Goal: Task Accomplishment & Management: Use online tool/utility

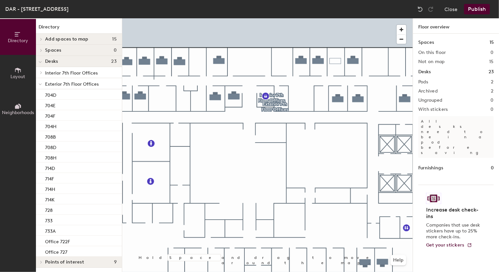
click at [12, 75] on span "Layout" at bounding box center [18, 77] width 15 height 6
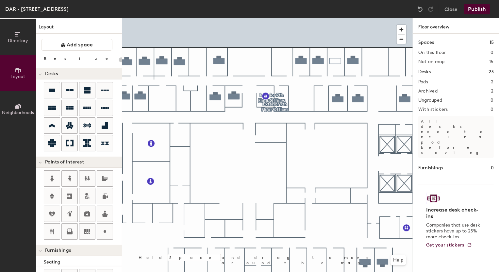
click at [335, 61] on div "Directory Layout Neighborhoods Layout Add space Resize Desks Points of Interest…" at bounding box center [249, 145] width 499 height 254
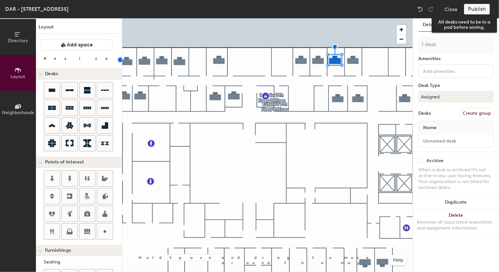
click at [482, 10] on div "Publish" at bounding box center [479, 9] width 30 height 10
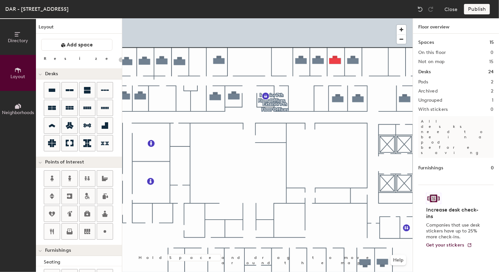
type input "140"
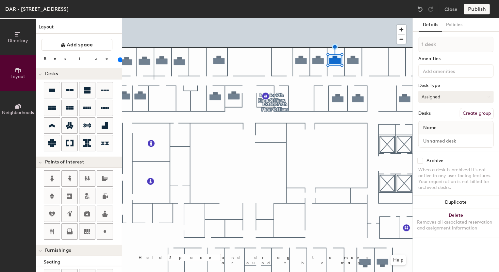
click at [454, 100] on button "Assigned" at bounding box center [455, 97] width 75 height 12
click at [438, 137] on div "Hoteled" at bounding box center [450, 137] width 65 height 10
click at [441, 139] on input at bounding box center [456, 140] width 72 height 9
type input "Office 714 D"
click at [477, 8] on div "Publish" at bounding box center [479, 9] width 30 height 10
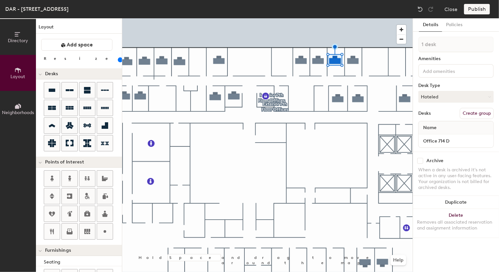
click at [476, 9] on div "Publish" at bounding box center [479, 9] width 30 height 10
click at [474, 12] on div "Publish" at bounding box center [479, 9] width 30 height 10
click at [10, 106] on button "Neighborhoods" at bounding box center [18, 109] width 36 height 36
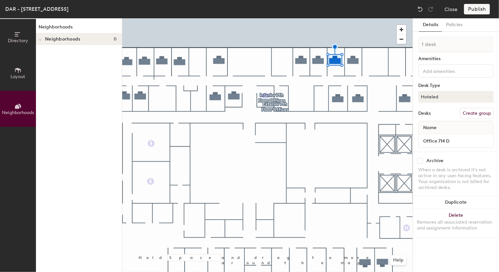
click at [13, 37] on button "Directory" at bounding box center [18, 37] width 36 height 36
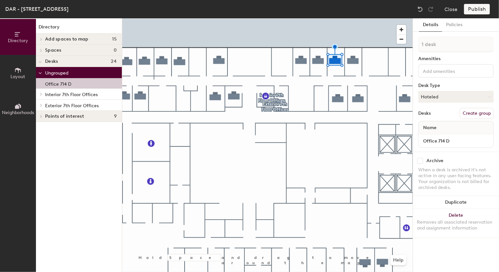
click at [62, 85] on p "Office 714 D" at bounding box center [58, 83] width 26 height 8
click at [62, 92] on span "Interior 7th Floor Offices" at bounding box center [71, 95] width 53 height 6
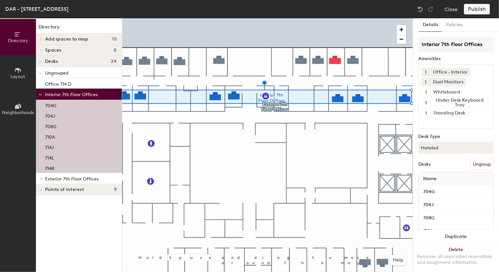
click at [56, 177] on span "Exterior 7th Floor Offices" at bounding box center [72, 179] width 54 height 6
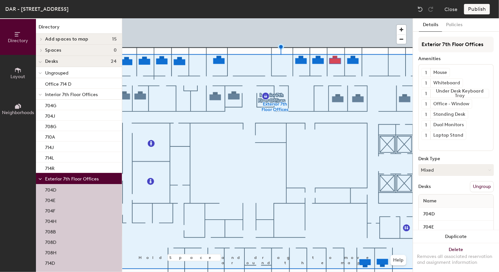
scroll to position [95, 0]
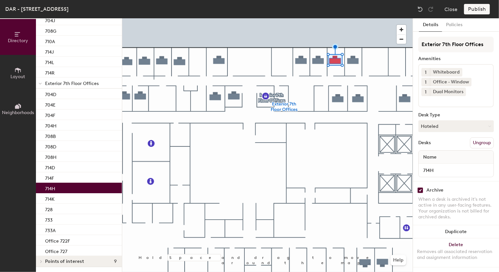
click at [419, 190] on input "checkbox" at bounding box center [420, 190] width 6 height 6
checkbox input "false"
click at [475, 9] on div "Publish" at bounding box center [479, 9] width 30 height 10
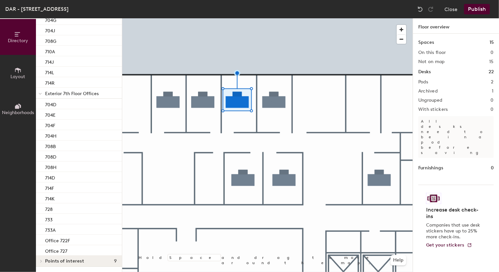
scroll to position [64, 0]
click at [19, 71] on icon at bounding box center [17, 70] width 7 height 7
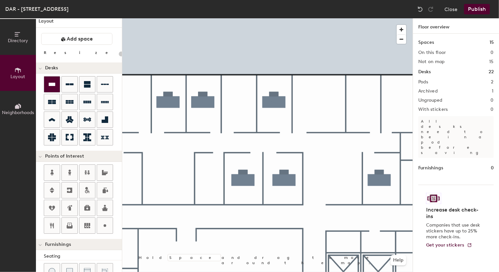
scroll to position [4, 0]
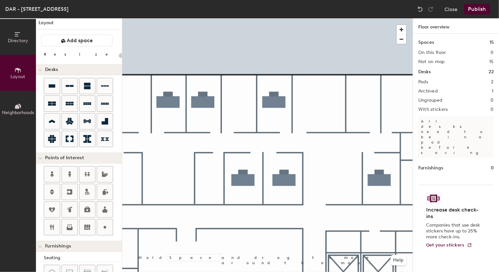
click at [243, 99] on div "Directory Layout Neighborhoods Layout Add space Resize Desks Points of Interest…" at bounding box center [249, 145] width 499 height 254
click at [239, 102] on div "Directory Layout Neighborhoods Layout Add space Resize Desks Points of Interest…" at bounding box center [249, 145] width 499 height 254
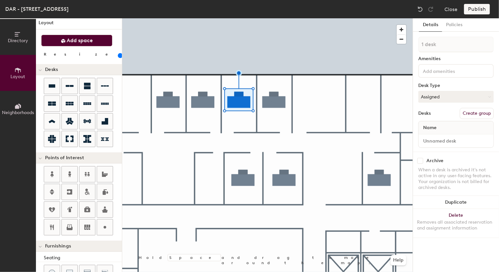
click at [63, 40] on icon at bounding box center [63, 41] width 4 height 4
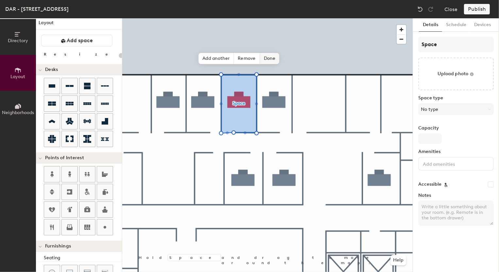
click at [271, 60] on span "Done" at bounding box center [269, 58] width 19 height 11
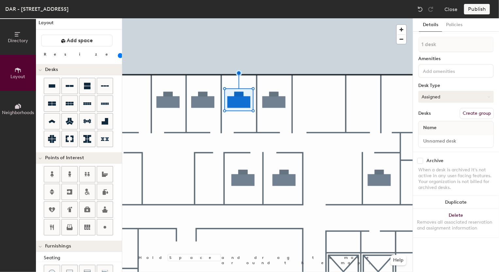
click at [462, 102] on button "Assigned" at bounding box center [455, 97] width 75 height 12
click at [448, 138] on div "Hoteled" at bounding box center [450, 137] width 65 height 10
click at [468, 115] on button "Create group" at bounding box center [477, 113] width 34 height 11
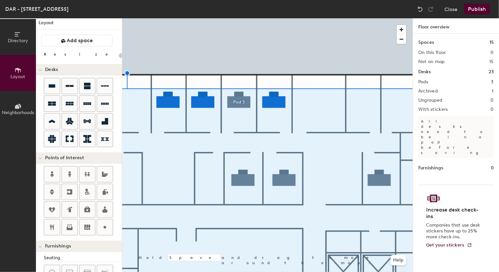
type input "140"
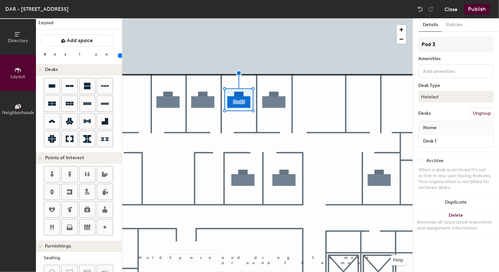
click at [457, 7] on button "Close" at bounding box center [450, 9] width 13 height 10
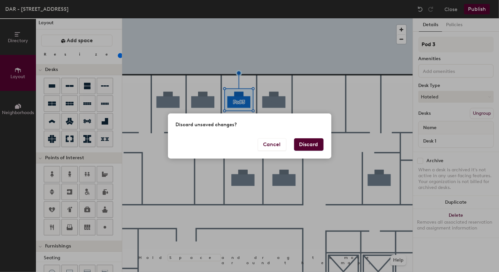
click at [310, 143] on button "Discard" at bounding box center [308, 144] width 29 height 12
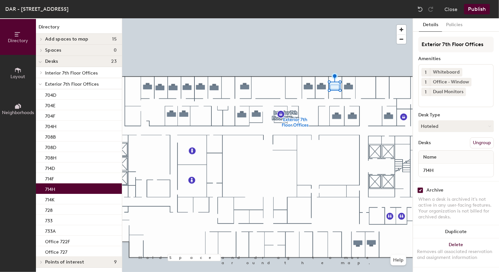
click at [418, 189] on input "checkbox" at bounding box center [420, 190] width 6 height 6
checkbox input "false"
click at [480, 10] on button "Publish" at bounding box center [477, 9] width 26 height 10
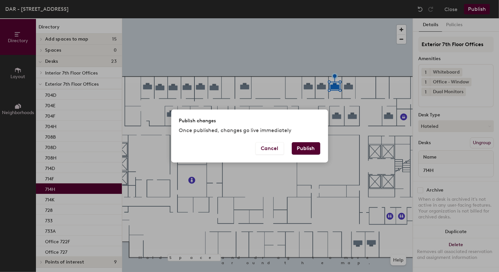
click at [310, 148] on button "Publish" at bounding box center [306, 148] width 28 height 12
